Goal: Task Accomplishment & Management: Use online tool/utility

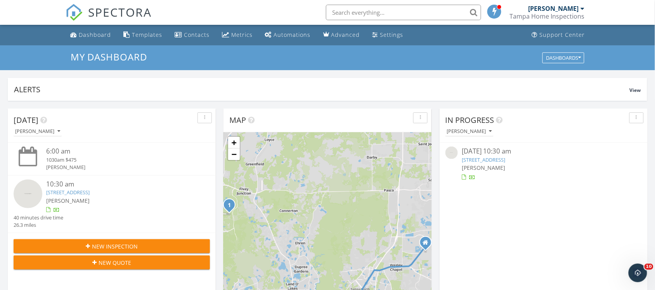
scroll to position [4, 4]
click at [476, 163] on link "[STREET_ADDRESS]" at bounding box center [483, 159] width 43 height 7
click at [476, 163] on link "9771 Minnow Ray Dr, Land O' Lakes, FL 34638" at bounding box center [483, 159] width 43 height 7
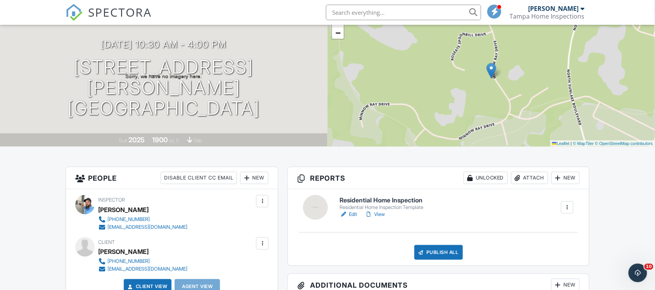
scroll to position [97, 0]
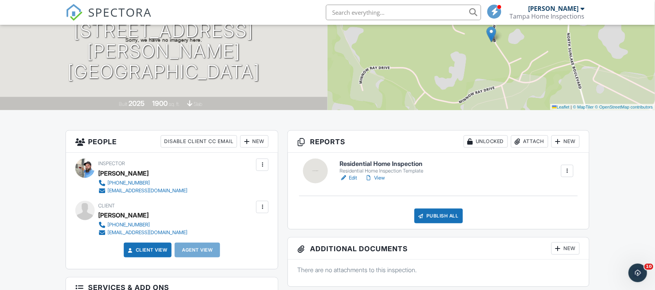
click at [352, 178] on link "Edit" at bounding box center [348, 178] width 17 height 8
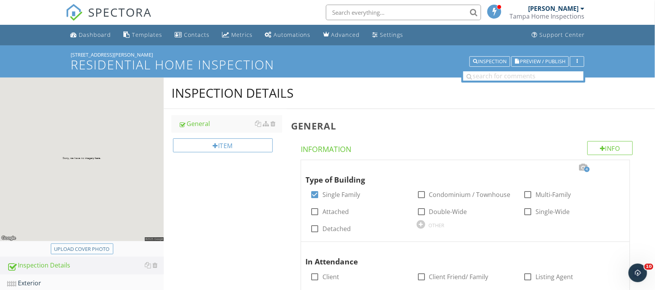
click at [92, 251] on div "Upload cover photo" at bounding box center [81, 250] width 55 height 8
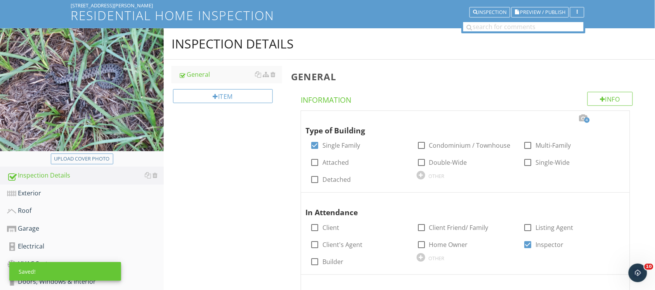
scroll to position [97, 0]
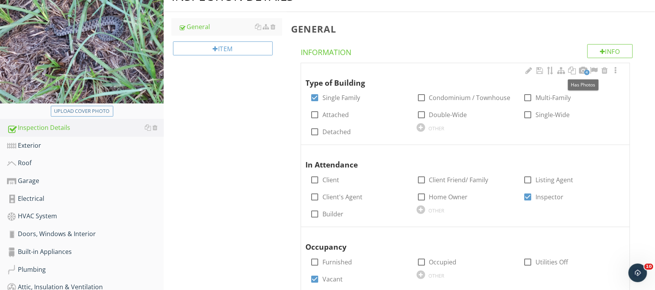
click at [586, 71] on span "4" at bounding box center [586, 72] width 5 height 5
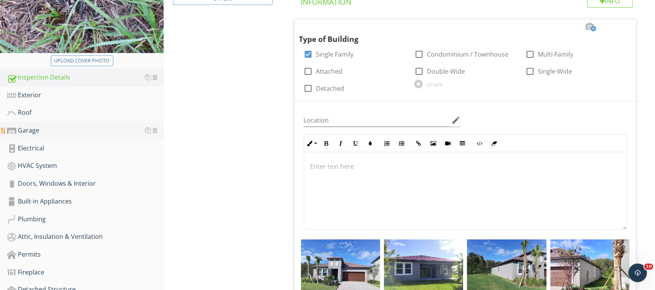
scroll to position [146, 0]
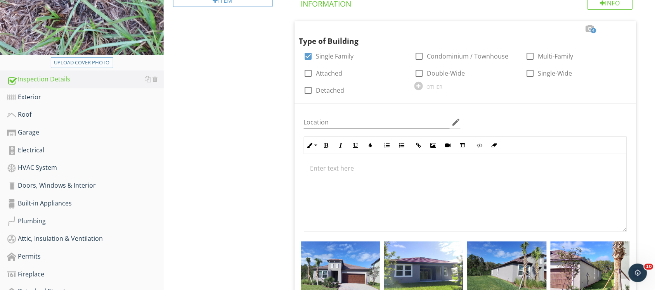
click at [97, 59] on div "Upload cover photo" at bounding box center [81, 63] width 55 height 8
type input "C:\fakepath\photo.jpg"
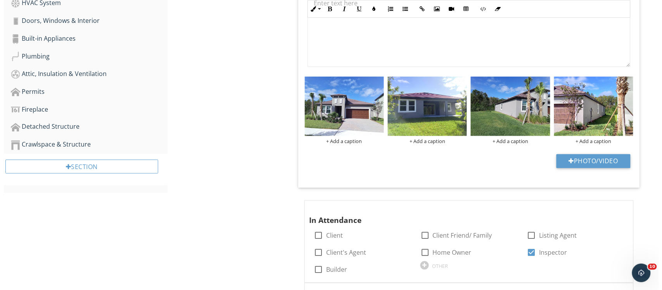
scroll to position [340, 0]
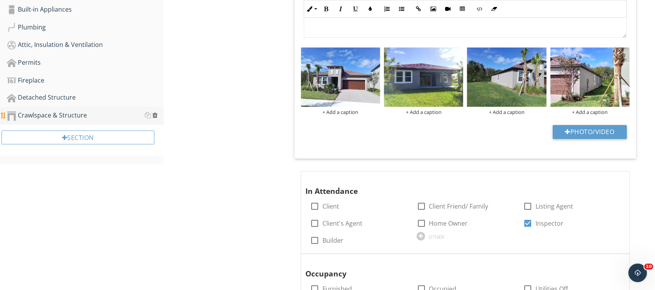
click at [154, 113] on div at bounding box center [154, 116] width 5 height 6
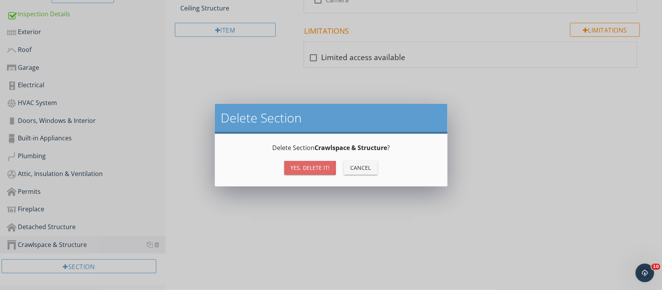
click at [309, 165] on div "Yes, Delete it!" at bounding box center [310, 168] width 39 height 8
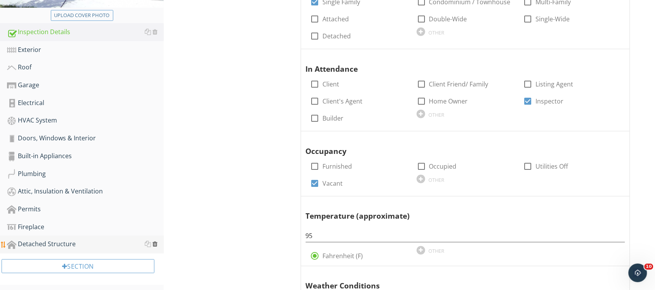
click at [156, 243] on div at bounding box center [154, 244] width 5 height 6
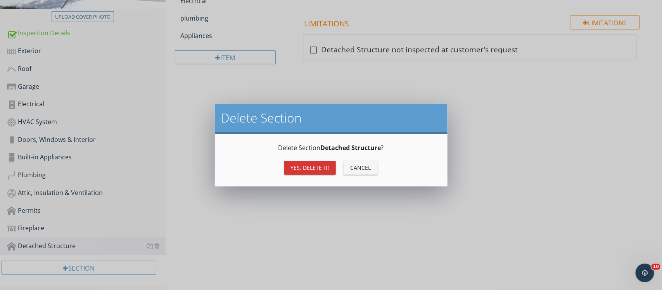
click at [301, 170] on div "Yes, Delete it!" at bounding box center [310, 168] width 39 height 8
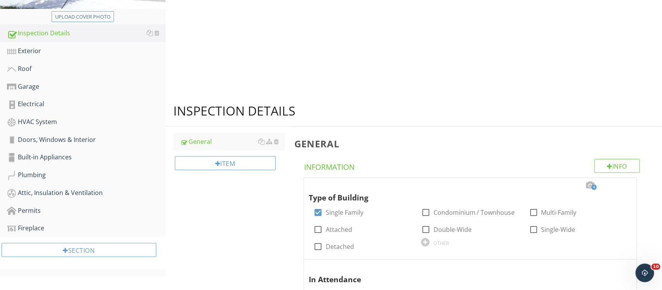
scroll to position [175, 0]
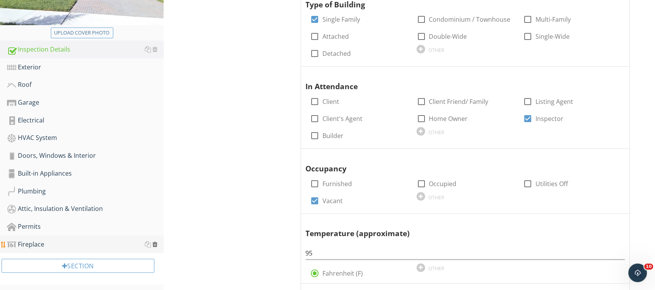
click at [155, 241] on div at bounding box center [154, 244] width 5 height 6
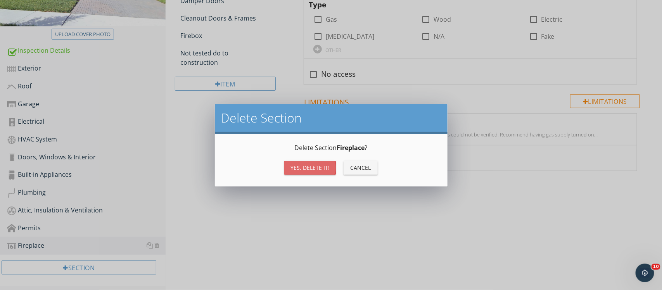
click at [311, 169] on div "Yes, Delete it!" at bounding box center [310, 168] width 39 height 8
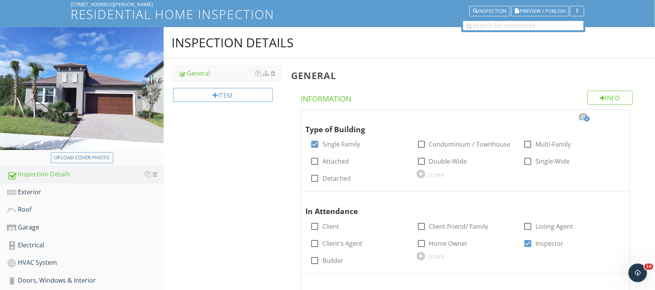
scroll to position [61, 0]
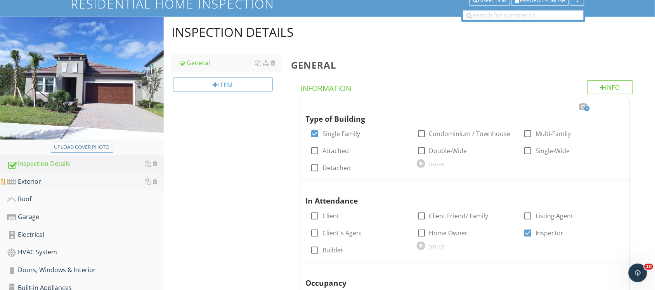
click at [64, 180] on div "Exterior" at bounding box center [85, 182] width 157 height 10
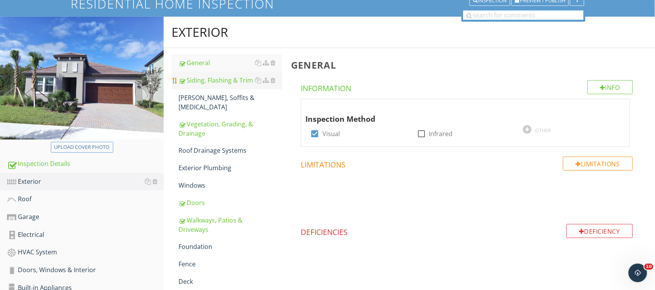
click at [222, 80] on div "Siding, Flashing & Trim" at bounding box center [230, 80] width 104 height 9
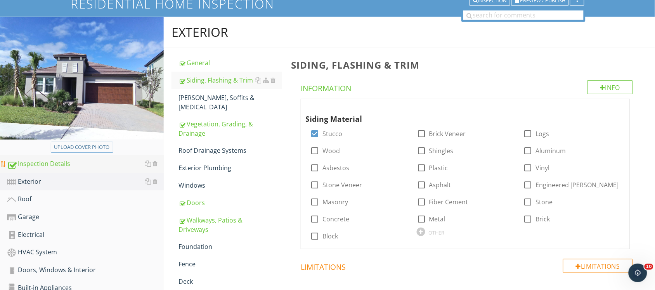
click at [62, 166] on div "Inspection Details" at bounding box center [85, 164] width 157 height 10
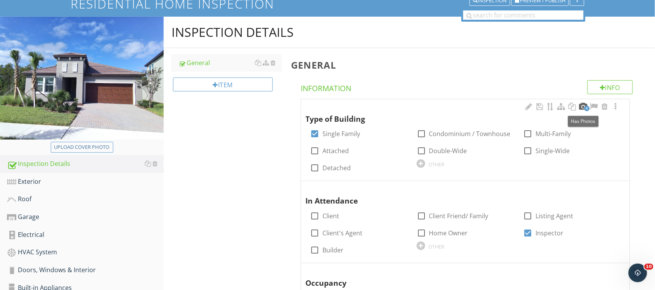
click at [584, 106] on div at bounding box center [583, 107] width 9 height 8
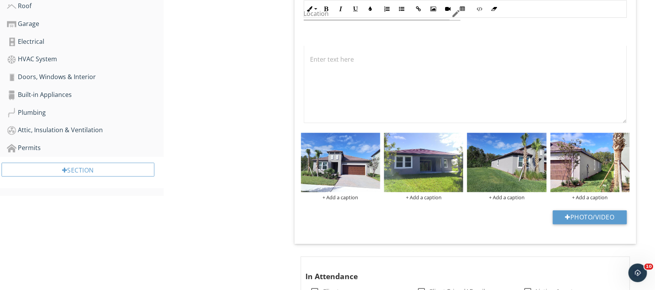
scroll to position [303, 0]
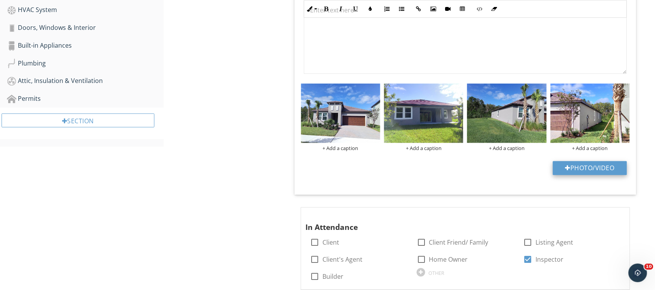
click at [577, 168] on button "Photo/Video" at bounding box center [590, 168] width 74 height 14
click at [589, 170] on button "Photo/Video" at bounding box center [590, 168] width 74 height 14
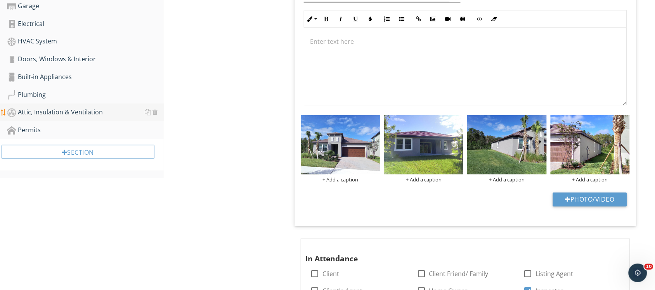
scroll to position [255, 0]
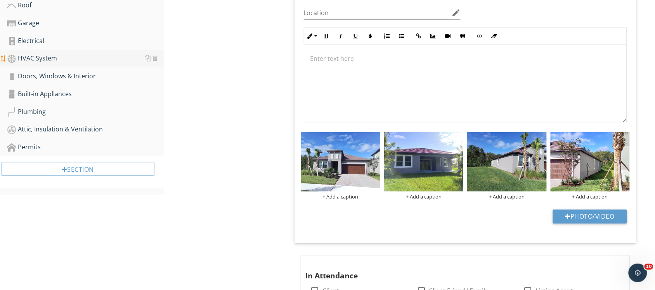
click at [64, 59] on div "HVAC System" at bounding box center [85, 59] width 157 height 10
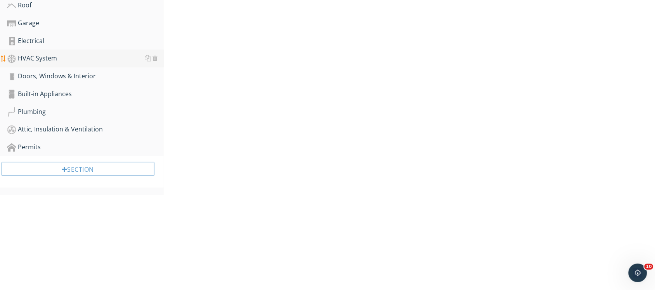
click at [64, 59] on div "HVAC System" at bounding box center [85, 59] width 157 height 10
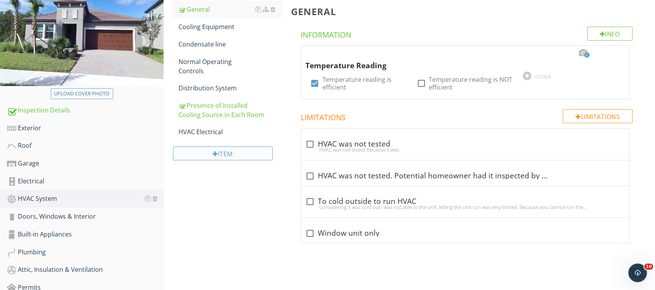
scroll to position [61, 0]
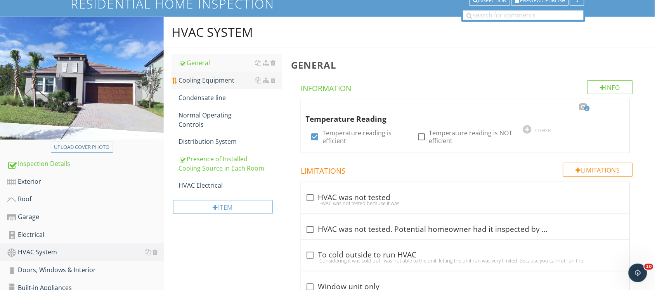
click at [218, 82] on div "Cooling Equipment" at bounding box center [230, 80] width 104 height 9
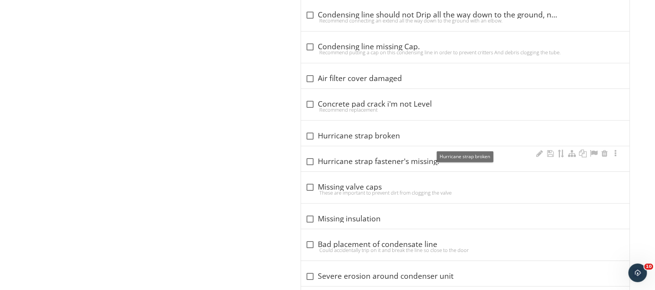
scroll to position [3205, 0]
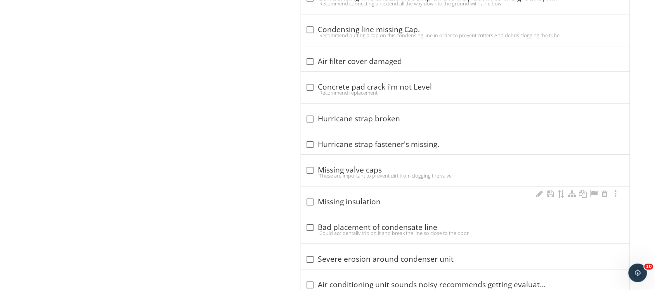
click at [396, 212] on div "check_box_outline_blank Missing insulation" at bounding box center [465, 199] width 329 height 25
checkbox input "true"
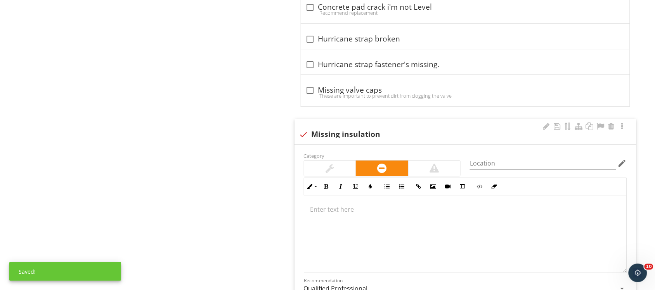
scroll to position [3399, 0]
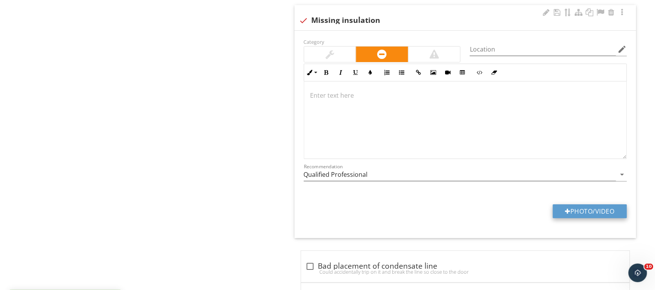
click at [585, 218] on button "Photo/Video" at bounding box center [590, 211] width 74 height 14
type input "C:\fakepath\20250929_105044.jpg"
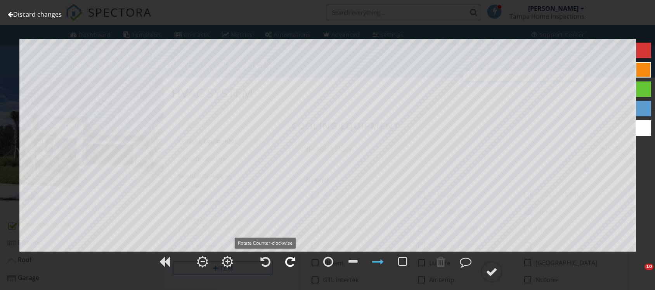
scroll to position [3593, 0]
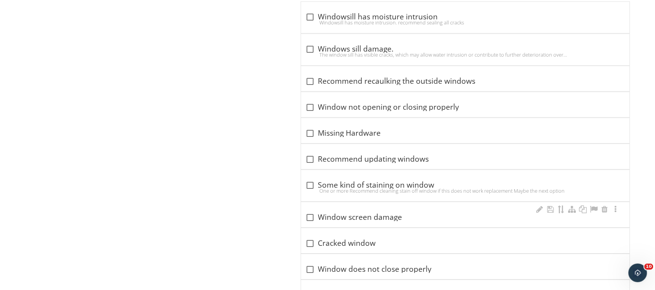
scroll to position [1440, 0]
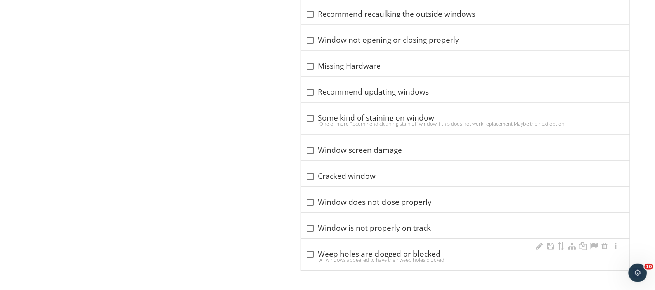
click at [348, 255] on div "check_box_outline_blank Weep holes are clogged or blocked" at bounding box center [466, 254] width 320 height 9
checkbox input "true"
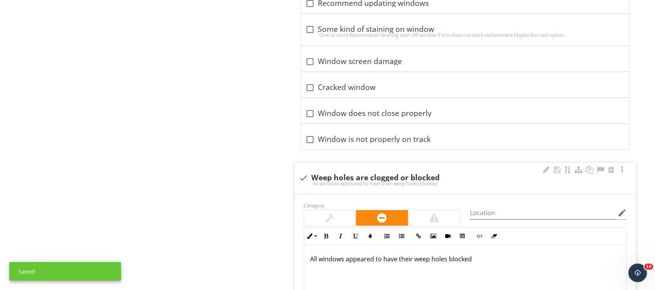
scroll to position [1673, 0]
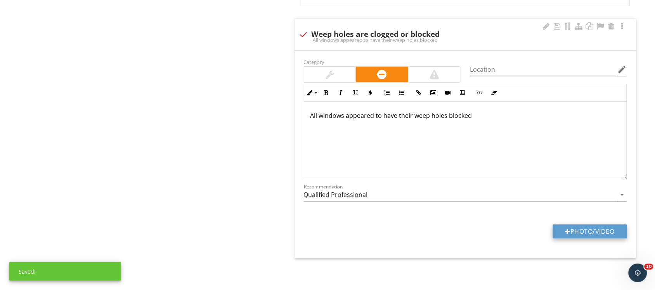
click at [594, 236] on button "Photo/Video" at bounding box center [590, 232] width 74 height 14
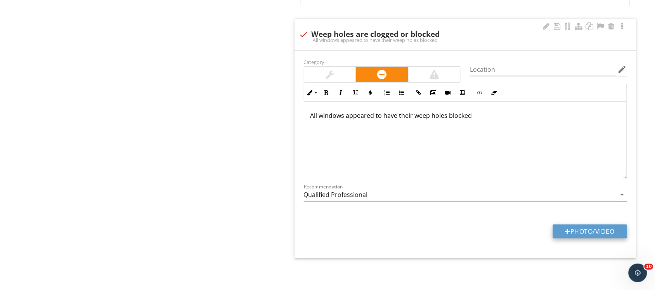
type input "C:\fakepath\20250929_110026.jpg"
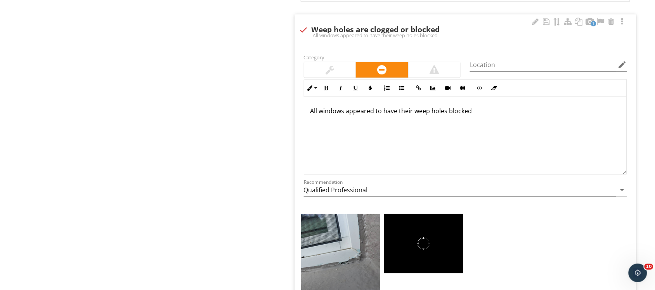
scroll to position [0, 0]
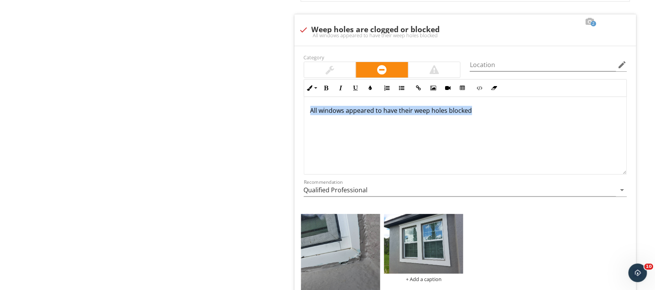
drag, startPoint x: 484, startPoint y: 117, endPoint x: 253, endPoint y: 134, distance: 231.1
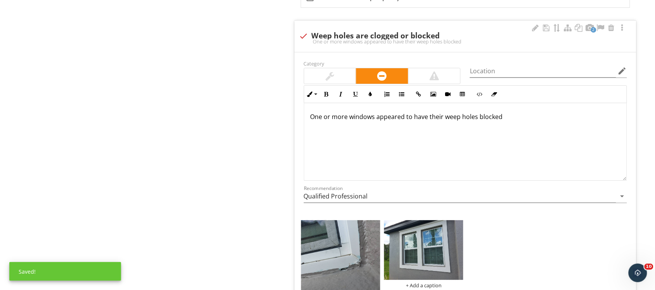
scroll to position [1673, 0]
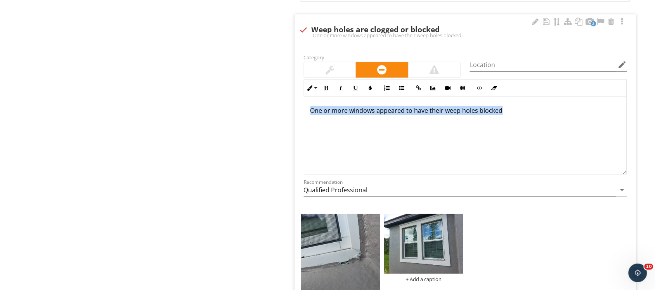
drag, startPoint x: 510, startPoint y: 120, endPoint x: 305, endPoint y: 130, distance: 205.2
click at [305, 130] on div "One or more windows appeared to have their weep holes blocked" at bounding box center [465, 136] width 323 height 78
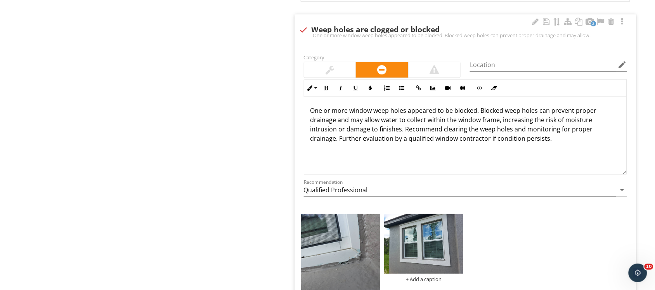
scroll to position [1791, 0]
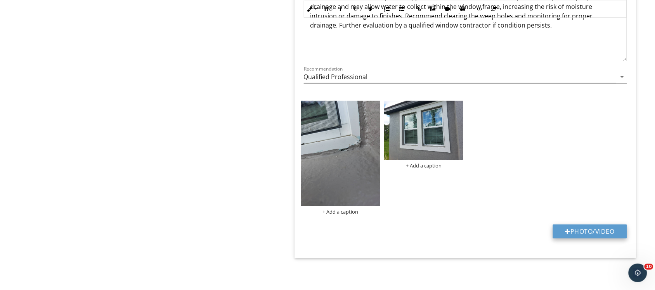
click at [601, 231] on button "Photo/Video" at bounding box center [590, 232] width 74 height 14
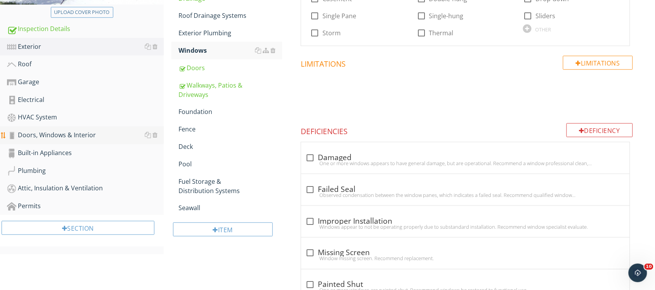
scroll to position [191, 0]
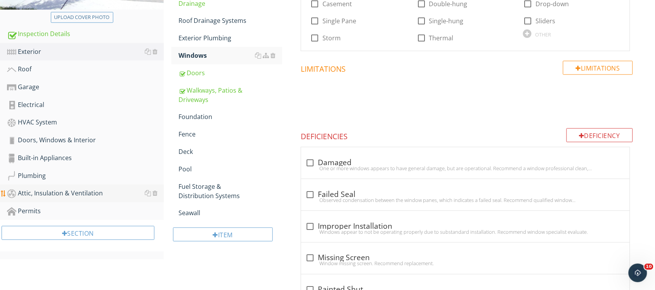
click at [90, 192] on div "Attic, Insulation & Ventilation" at bounding box center [85, 194] width 157 height 10
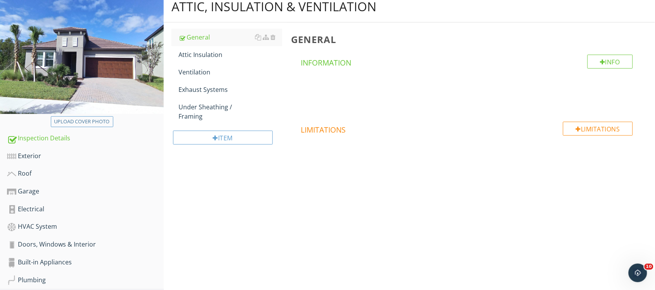
scroll to position [12, 0]
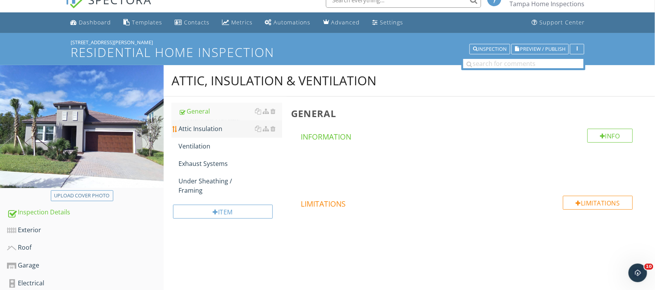
click at [206, 127] on div "Attic Insulation" at bounding box center [230, 128] width 104 height 9
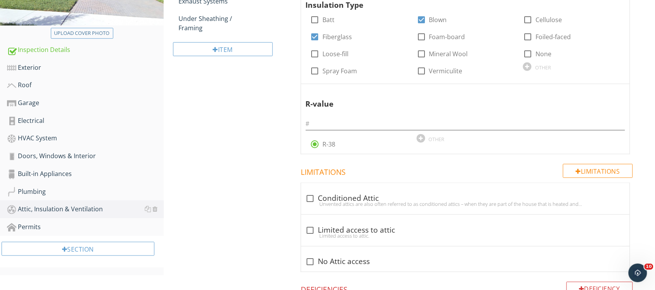
scroll to position [158, 0]
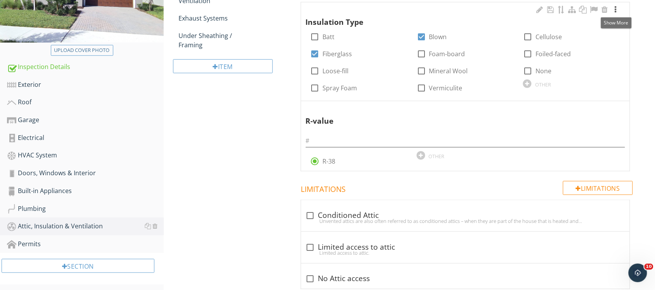
click at [615, 8] on div at bounding box center [615, 10] width 9 height 8
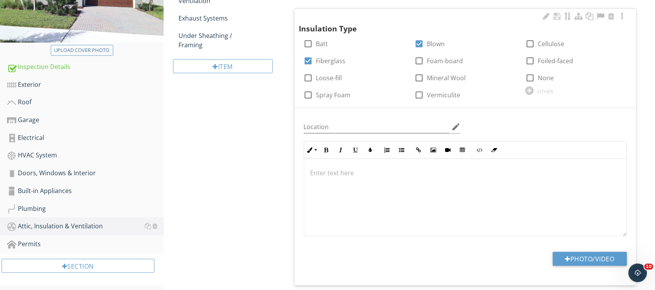
scroll to position [0, 0]
click at [598, 258] on button "Photo/Video" at bounding box center [590, 259] width 74 height 14
type input "C:\fakepath\20250929_122033.jpg"
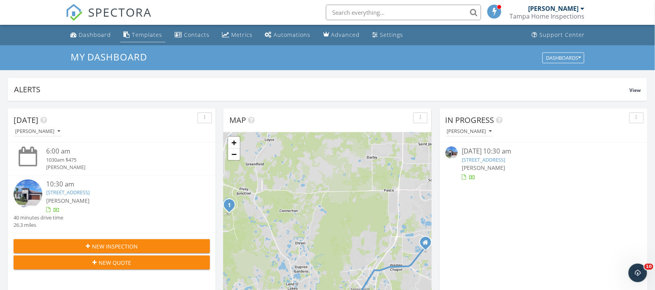
click at [152, 37] on div "Templates" at bounding box center [147, 34] width 30 height 7
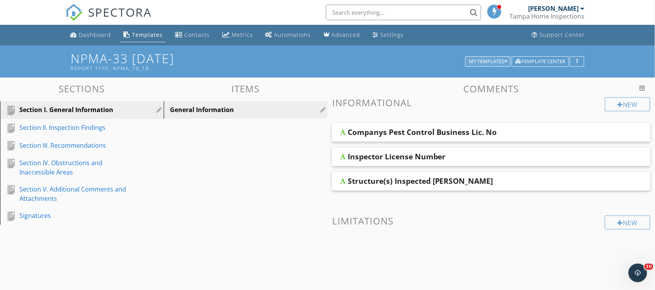
click at [495, 62] on div "My Templates" at bounding box center [488, 61] width 38 height 5
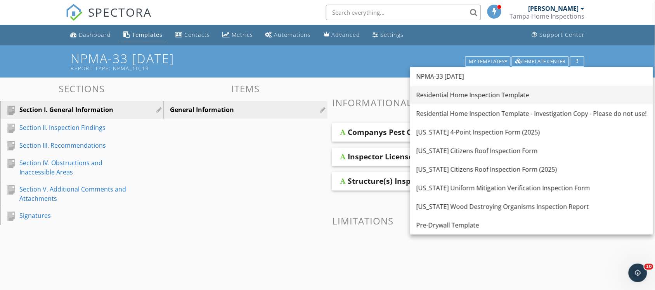
click at [455, 96] on div "Residential Home Inspection Template" at bounding box center [531, 94] width 230 height 9
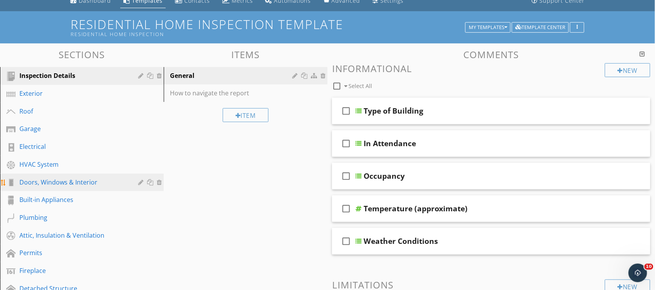
scroll to position [49, 0]
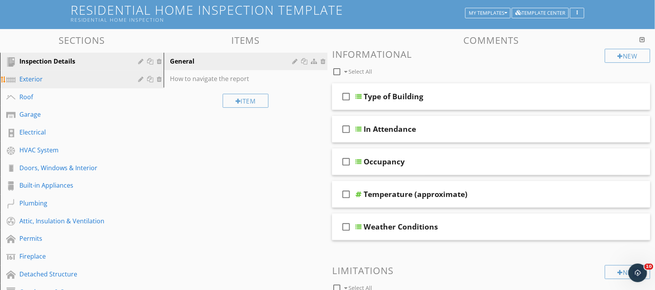
click at [61, 80] on div "Exterior" at bounding box center [72, 78] width 107 height 9
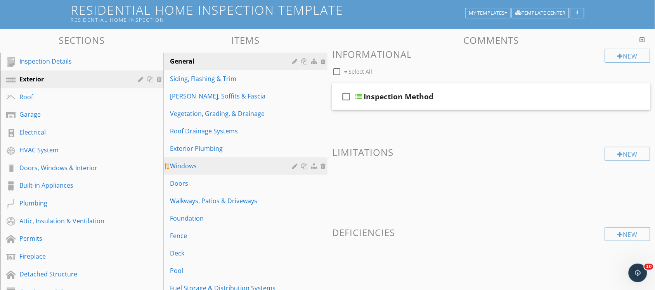
click at [206, 168] on div "Windows" at bounding box center [232, 165] width 125 height 9
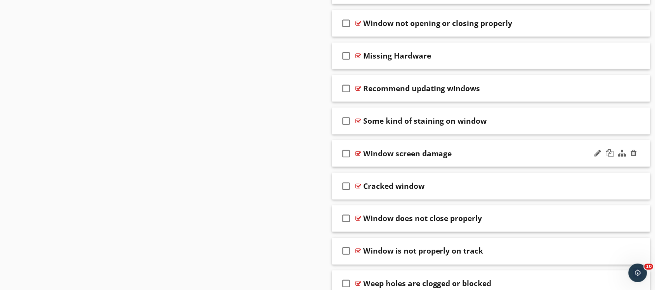
scroll to position [1159, 0]
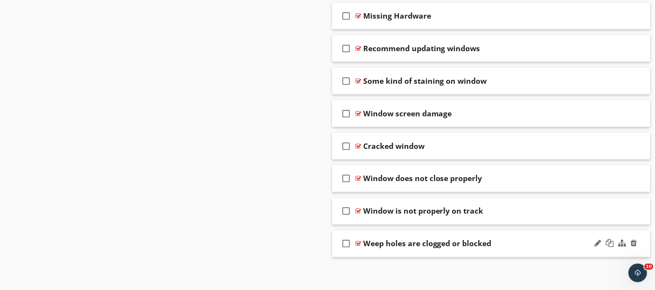
click at [417, 239] on div "Weep holes are clogged or blocked" at bounding box center [427, 243] width 128 height 9
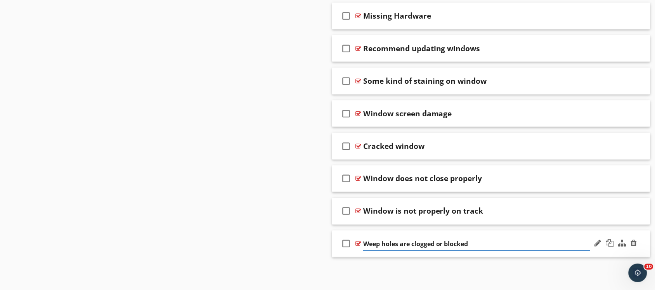
click at [492, 236] on div "check_box_outline_blank Weep holes are clogged or blocked" at bounding box center [491, 244] width 318 height 27
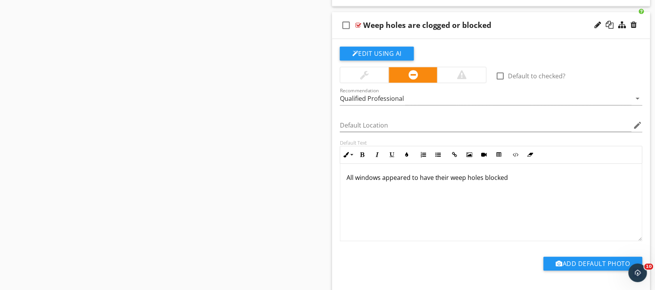
scroll to position [1420, 0]
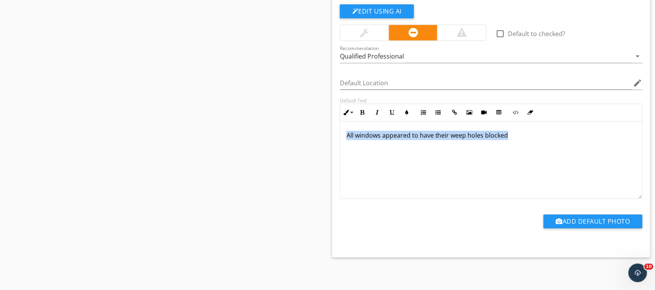
drag, startPoint x: 507, startPoint y: 138, endPoint x: 344, endPoint y: 144, distance: 163.5
click at [344, 144] on div "All windows appeared to have their weep holes blocked" at bounding box center [491, 160] width 302 height 78
click at [520, 139] on p "All windows appeared to have their weep holes blocked" at bounding box center [490, 135] width 289 height 9
click at [415, 154] on div "All windows appeared to have their weep holes blocked" at bounding box center [491, 160] width 302 height 78
click at [381, 139] on p "All windows appeared to have their weep holes blocked" at bounding box center [490, 135] width 289 height 9
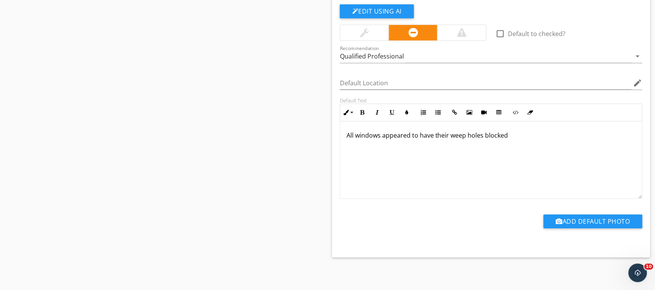
click at [354, 136] on p "All windows appeared to have their weep holes blocked" at bounding box center [490, 135] width 289 height 9
drag, startPoint x: 346, startPoint y: 137, endPoint x: 662, endPoint y: 137, distance: 315.5
copy p "One or more windows appeared to have their weep holes blocked"
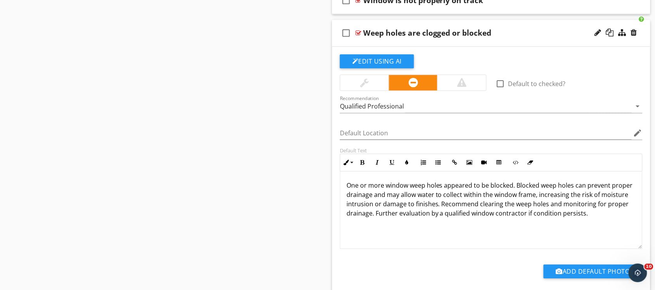
scroll to position [1323, 0]
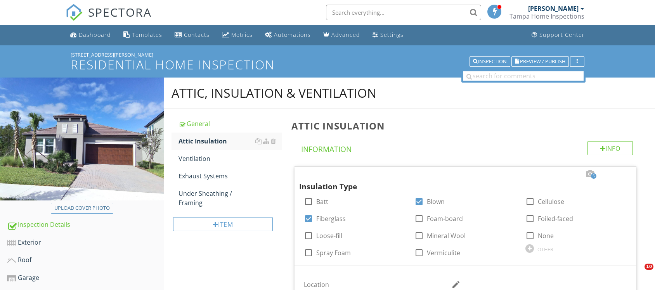
scroll to position [400, 0]
